Goal: Browse casually: Explore the website without a specific task or goal

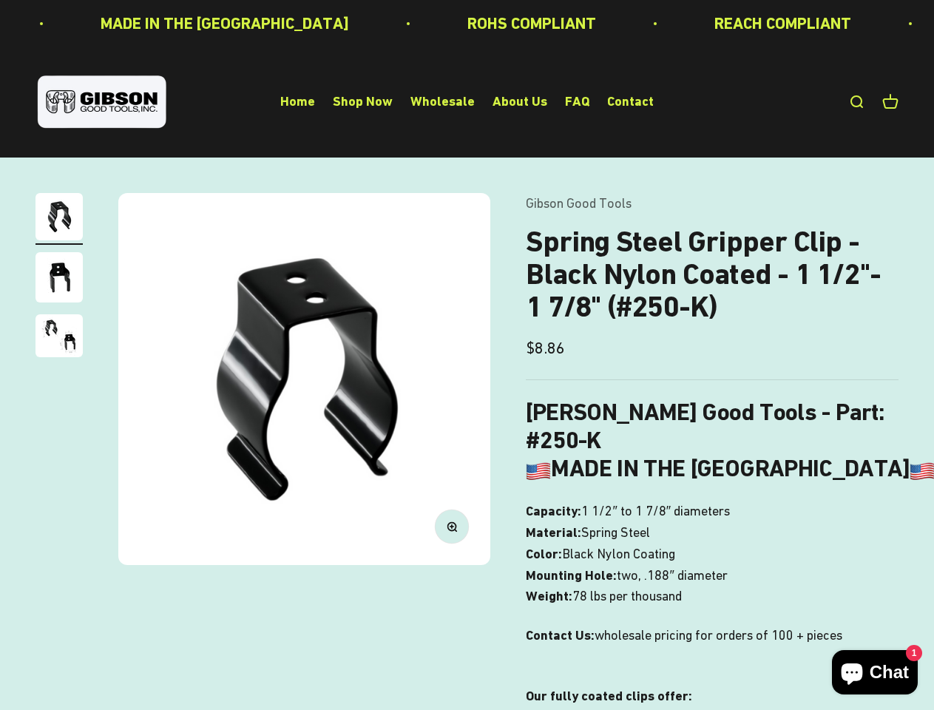
click at [467, 355] on img at bounding box center [304, 379] width 372 height 372
click at [304, 379] on img at bounding box center [304, 379] width 372 height 372
click at [452, 526] on icon "button" at bounding box center [452, 526] width 4 height 4
click at [59, 219] on img "Go to item 1" at bounding box center [59, 216] width 47 height 47
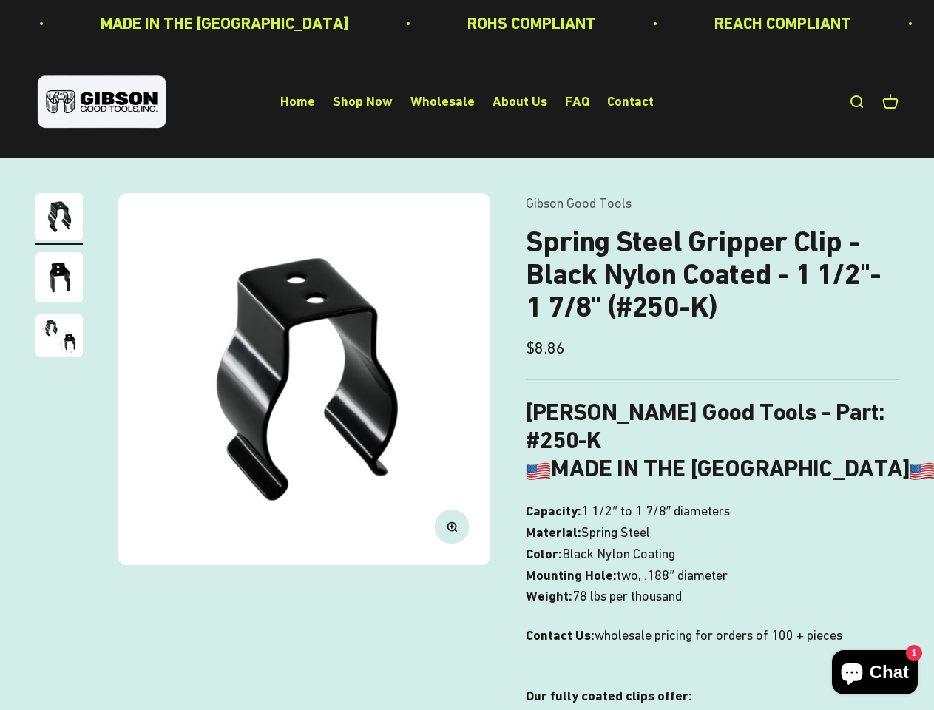
click at [59, 280] on img "Go to item 2" at bounding box center [59, 277] width 47 height 50
click at [59, 338] on img "Go to item 3" at bounding box center [59, 335] width 47 height 43
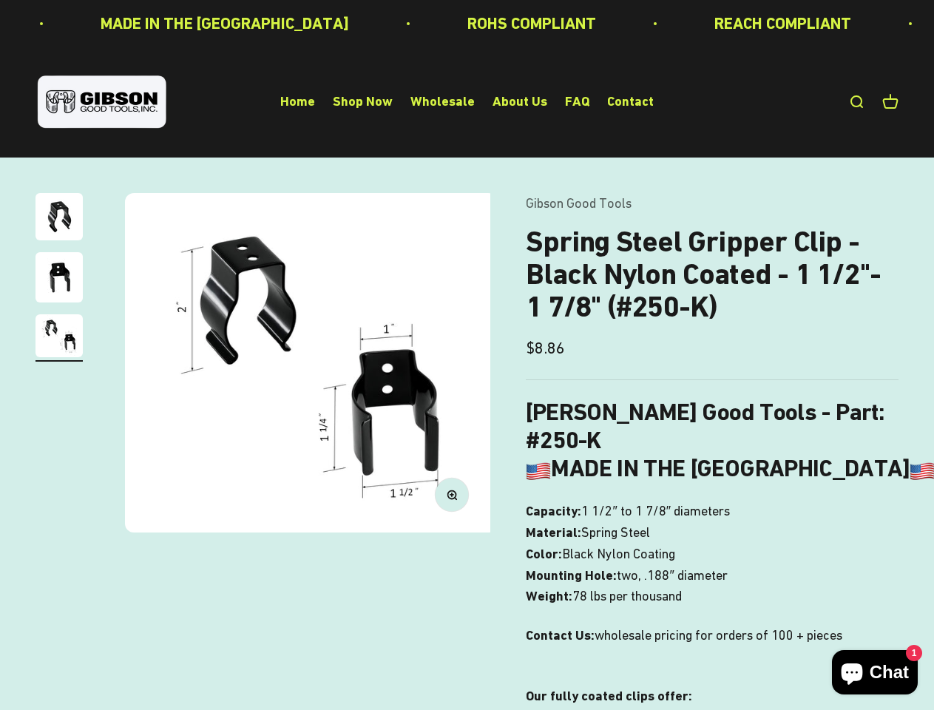
scroll to position [0, 762]
